Goal: Information Seeking & Learning: Learn about a topic

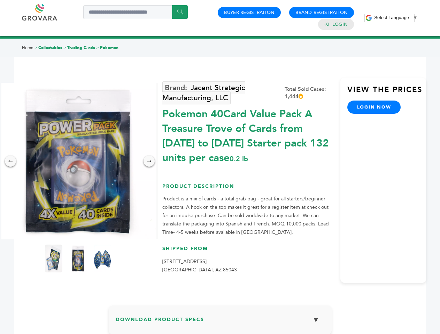
click at [396, 17] on span "Select Language" at bounding box center [391, 17] width 35 height 5
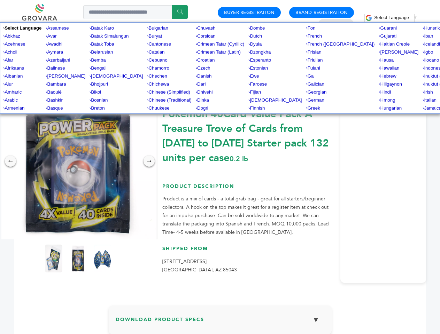
click at [78, 161] on img at bounding box center [78, 161] width 157 height 157
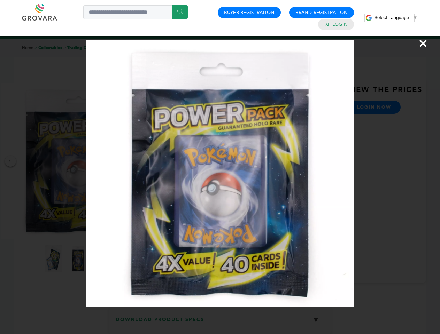
click at [10, 161] on div "×" at bounding box center [220, 167] width 440 height 334
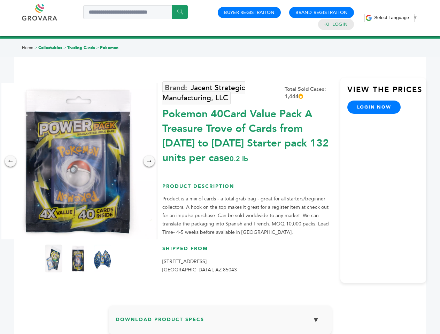
click at [149, 161] on div "→" at bounding box center [148, 161] width 11 height 11
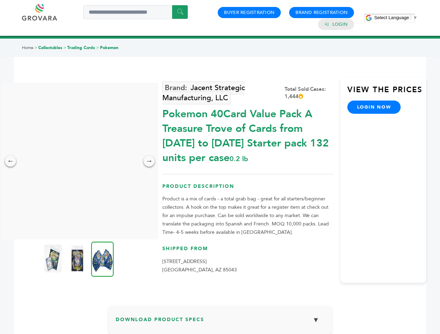
click at [54, 259] on img at bounding box center [52, 259] width 17 height 28
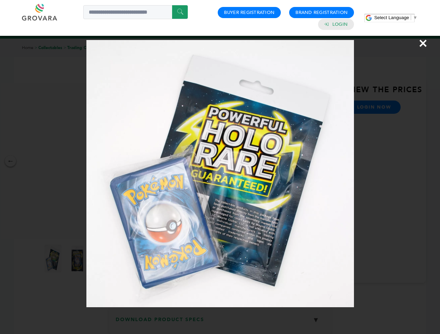
click at [78, 259] on div "×" at bounding box center [220, 167] width 440 height 334
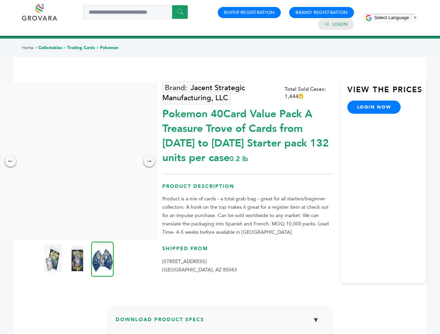
click at [102, 259] on img at bounding box center [102, 259] width 23 height 35
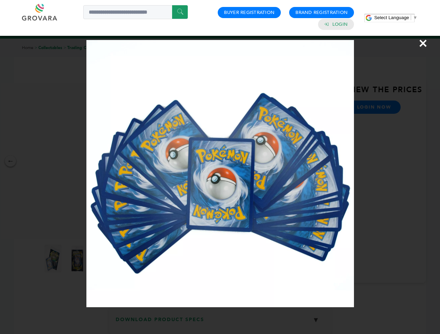
click at [220, 323] on div "×" at bounding box center [220, 167] width 440 height 334
